Goal: Transaction & Acquisition: Purchase product/service

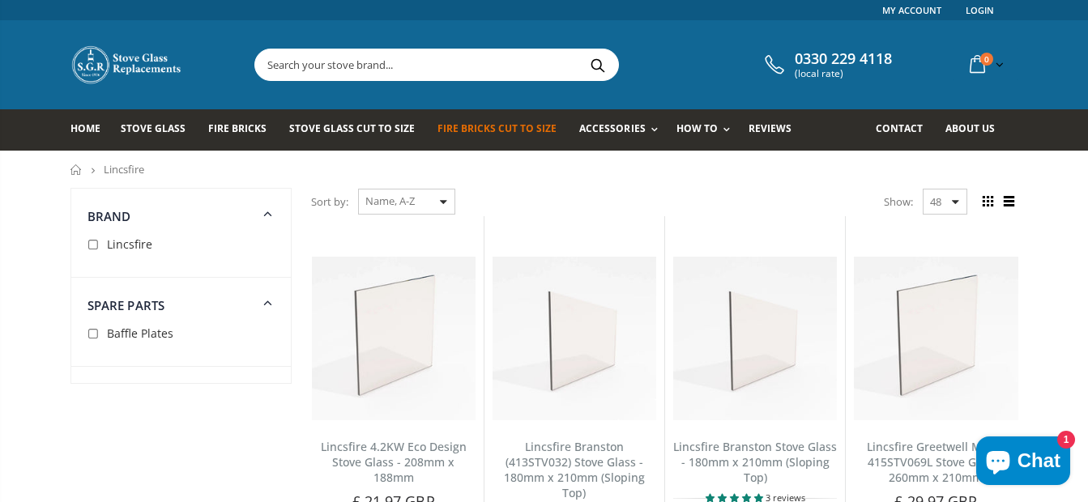
click at [516, 126] on span "Fire Bricks Cut To Size" at bounding box center [496, 128] width 119 height 14
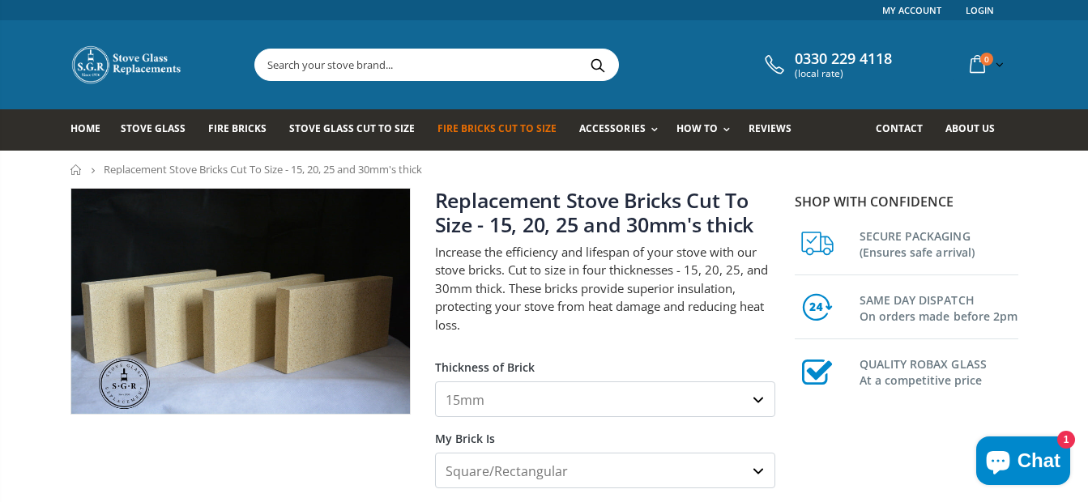
click at [753, 400] on select "15mm 20mm 25mm 30mm" at bounding box center [605, 399] width 340 height 36
click at [435, 381] on select "15mm 20mm 25mm 30mm" at bounding box center [605, 399] width 340 height 36
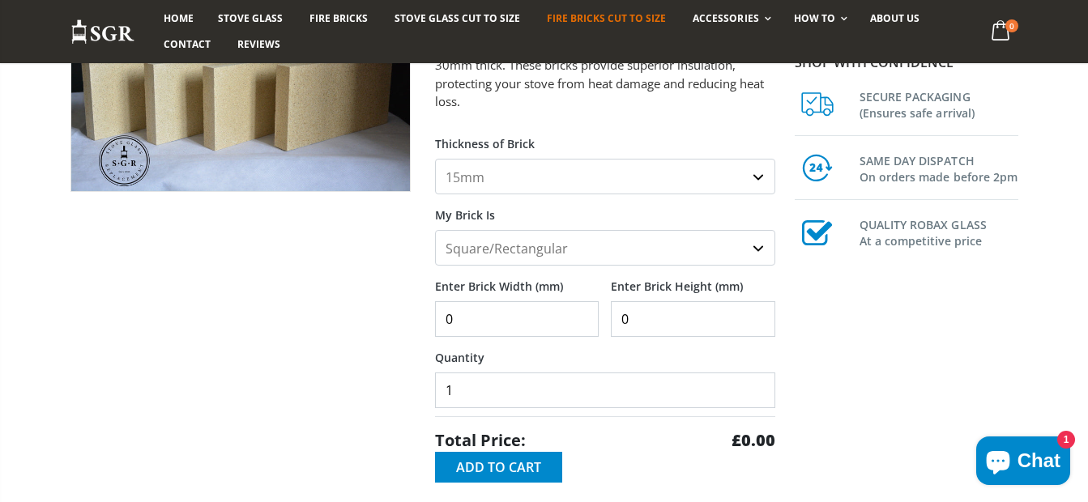
scroll to position [224, 0]
click at [756, 247] on select "Square/Rectangular Shaped (+£8)" at bounding box center [605, 247] width 340 height 36
click at [485, 249] on select "Square/Rectangular Shaped (+£8)" at bounding box center [605, 247] width 340 height 36
type input "1"
click at [581, 311] on input "1" at bounding box center [517, 318] width 164 height 36
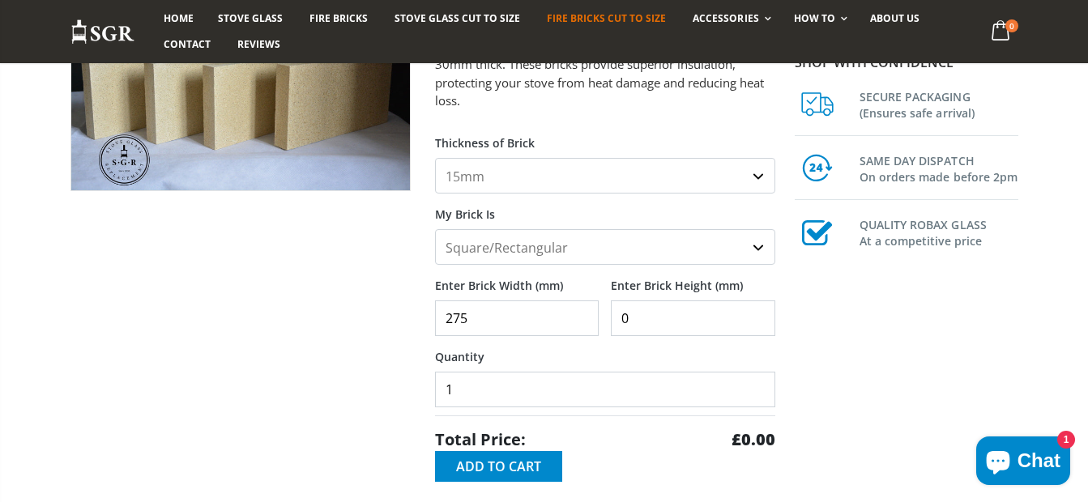
type input "275"
click at [649, 318] on input "0" at bounding box center [693, 318] width 164 height 36
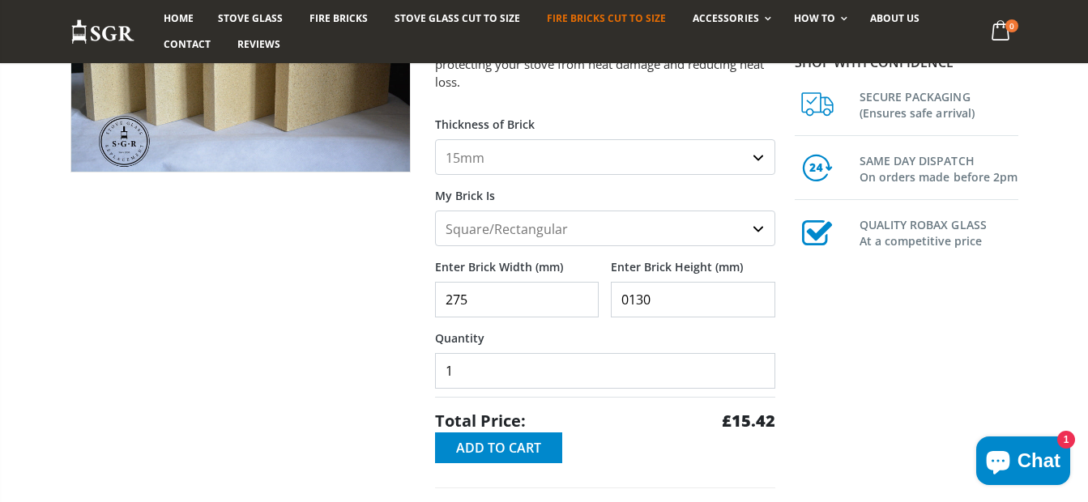
scroll to position [246, 0]
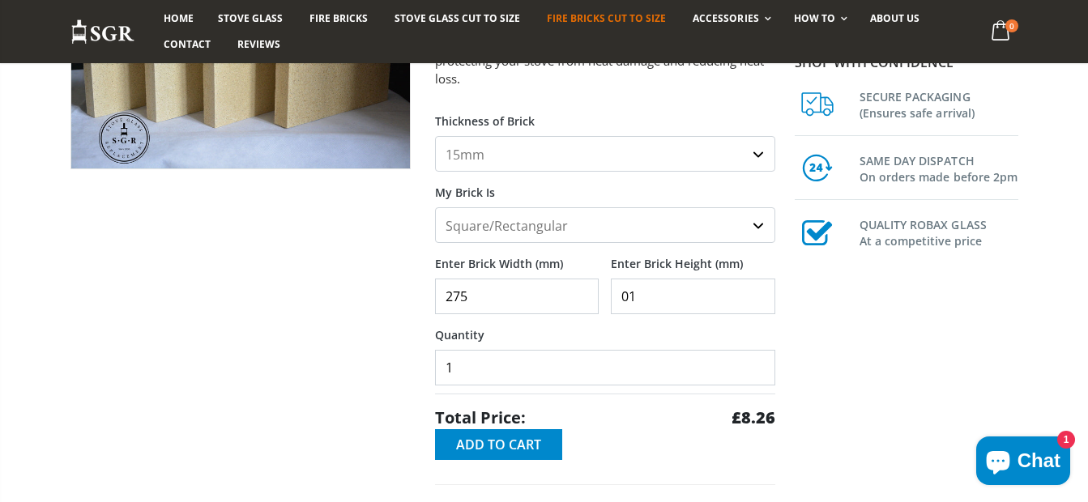
type input "0"
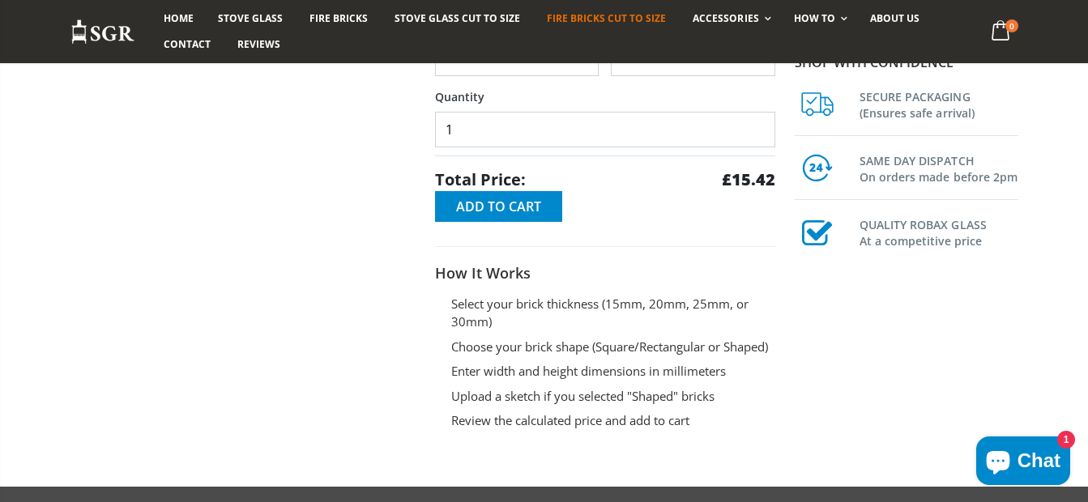
scroll to position [479, 0]
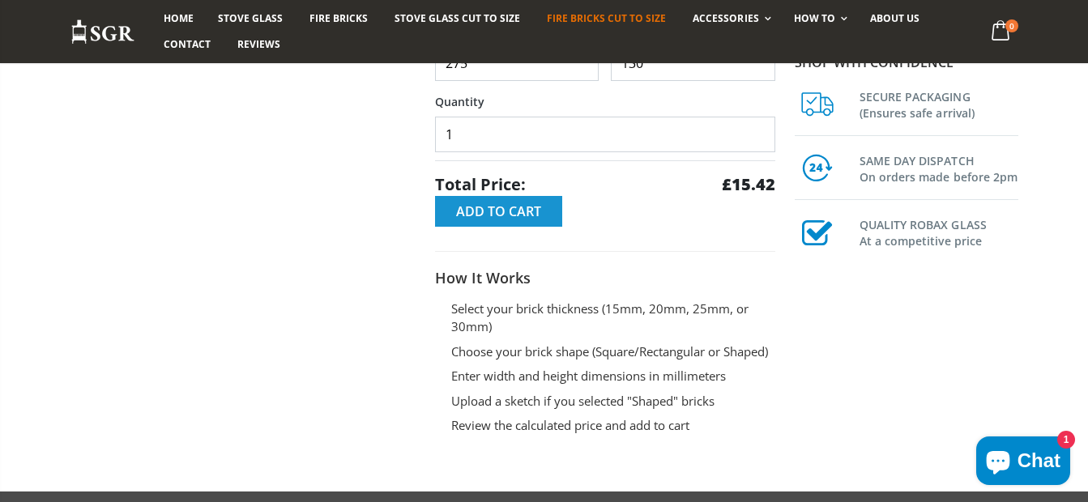
type input "130"
click at [507, 215] on span "Add to Cart" at bounding box center [498, 211] width 85 height 18
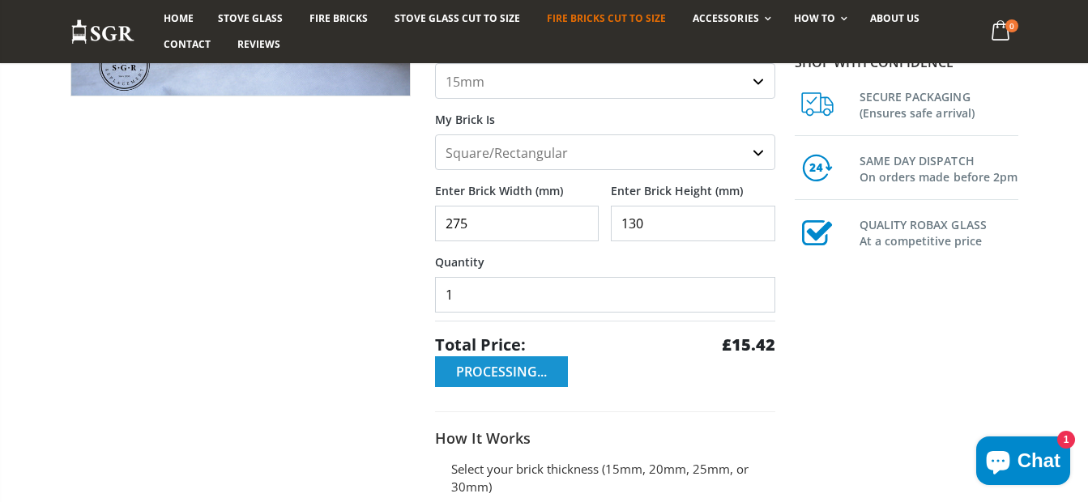
scroll to position [308, 0]
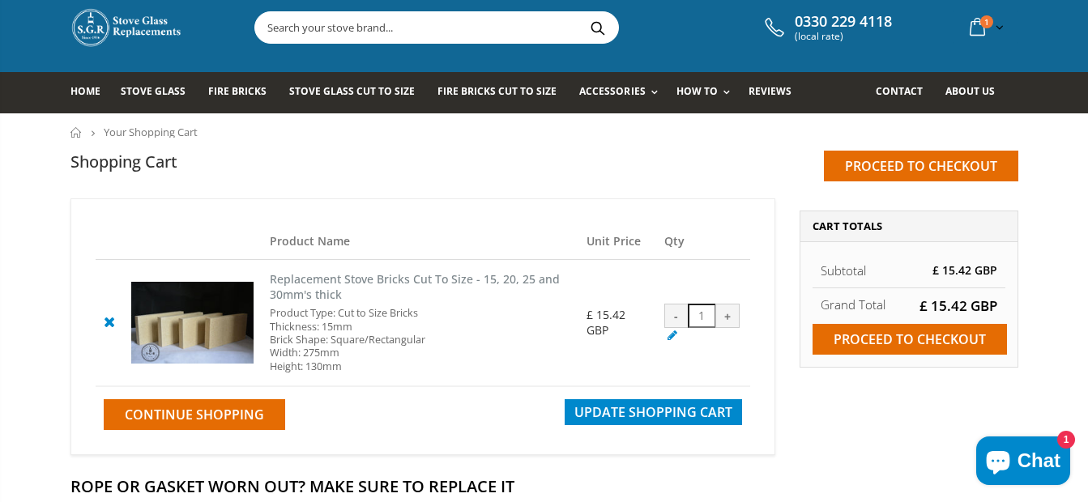
scroll to position [26, 0]
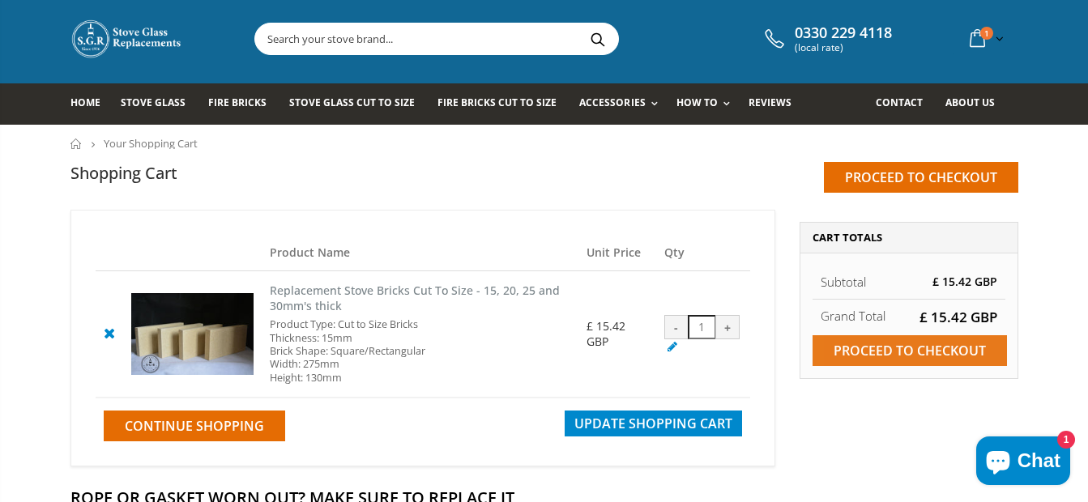
click at [896, 356] on input "Proceed to checkout" at bounding box center [909, 350] width 194 height 31
